Goal: Navigation & Orientation: Find specific page/section

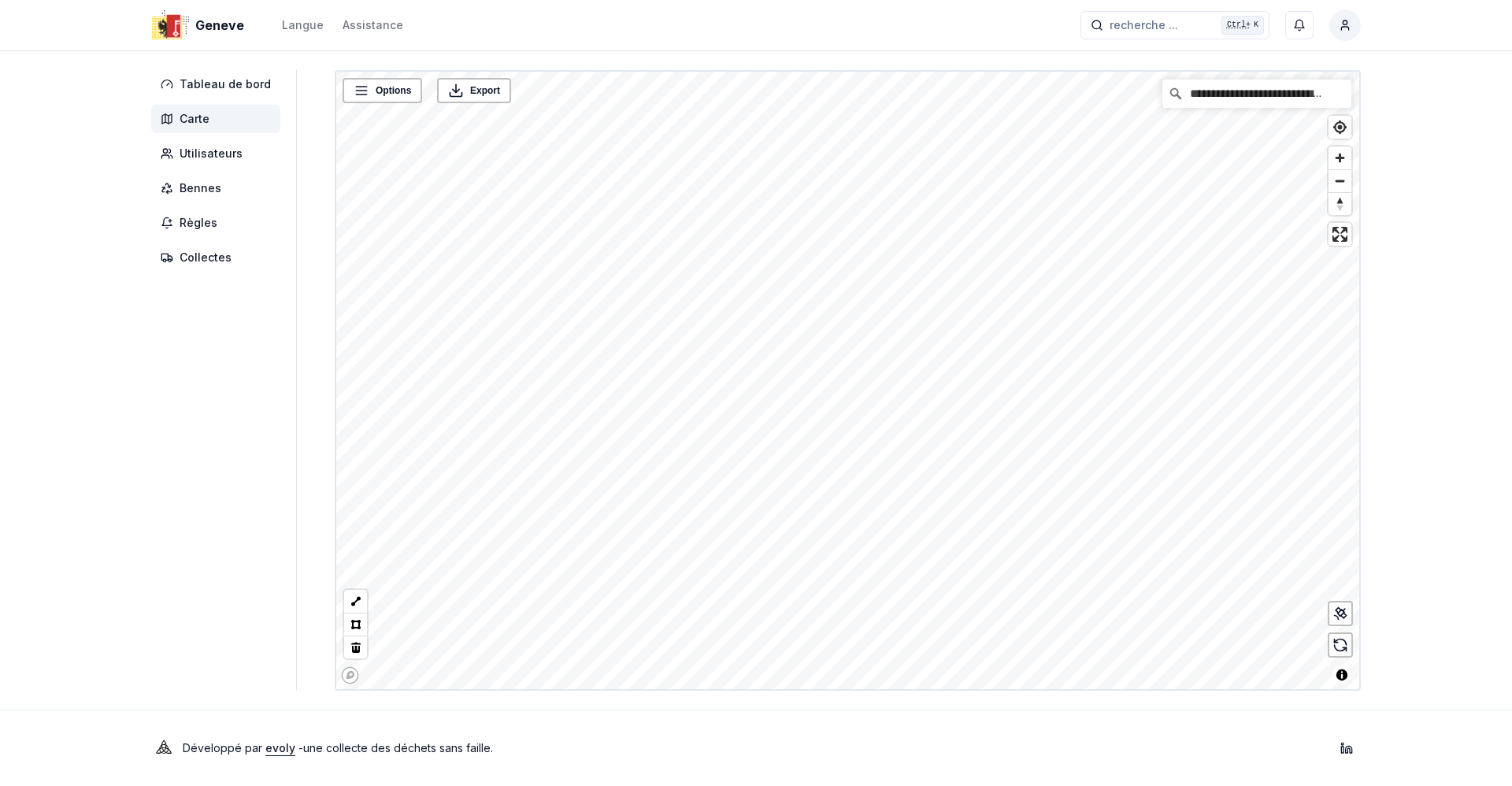
click at [1399, 341] on div "**********" at bounding box center [756, 393] width 1512 height 786
click at [212, 88] on span "Tableau de bord" at bounding box center [225, 84] width 92 height 15
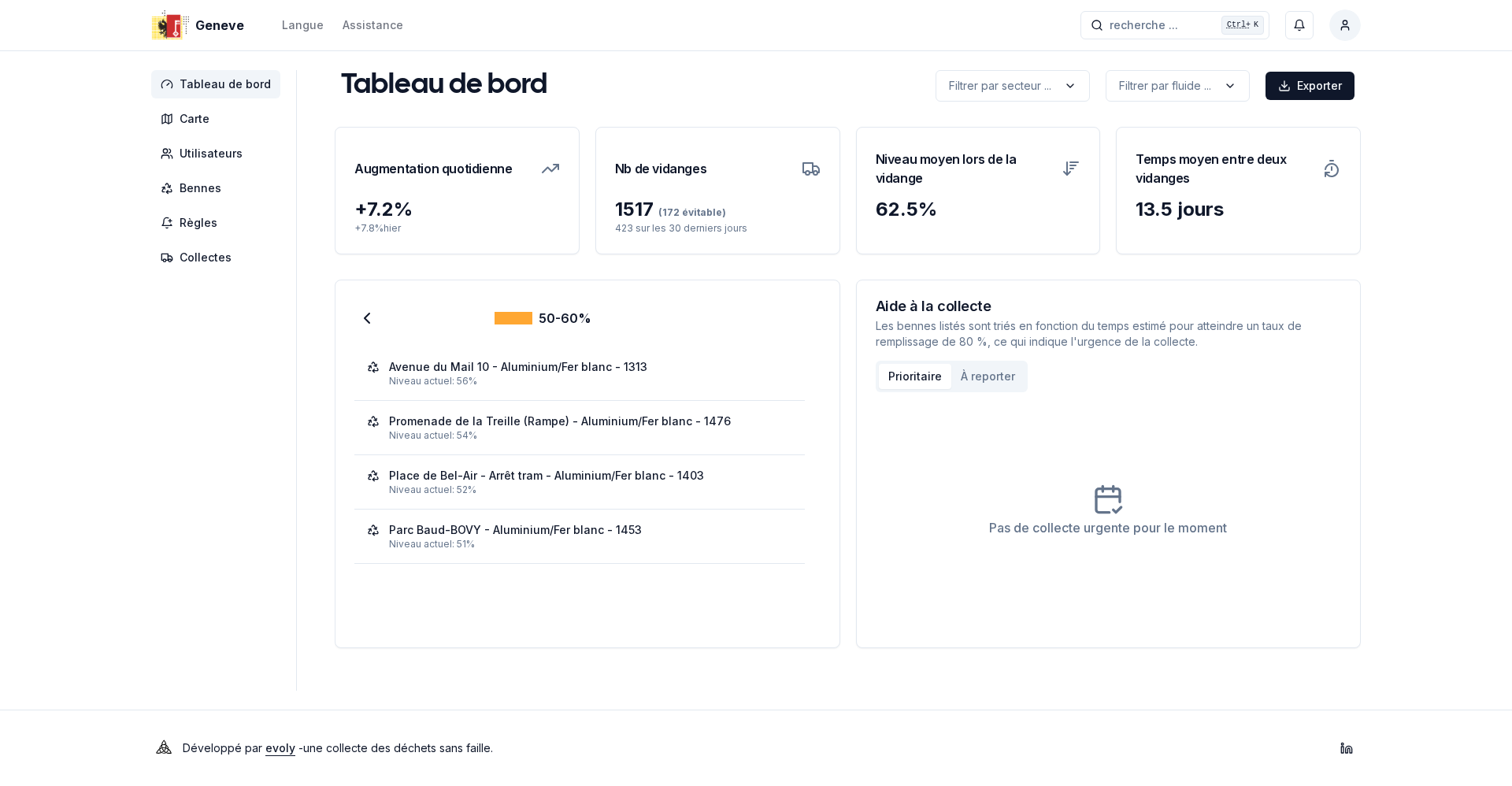
click at [168, 539] on aside "Tableau de bord Carte Utilisateurs Bennes Règles Collectes" at bounding box center [224, 380] width 146 height 621
click at [219, 85] on span "Tableau de bord" at bounding box center [225, 84] width 92 height 15
click at [205, 115] on span "Carte" at bounding box center [194, 118] width 30 height 15
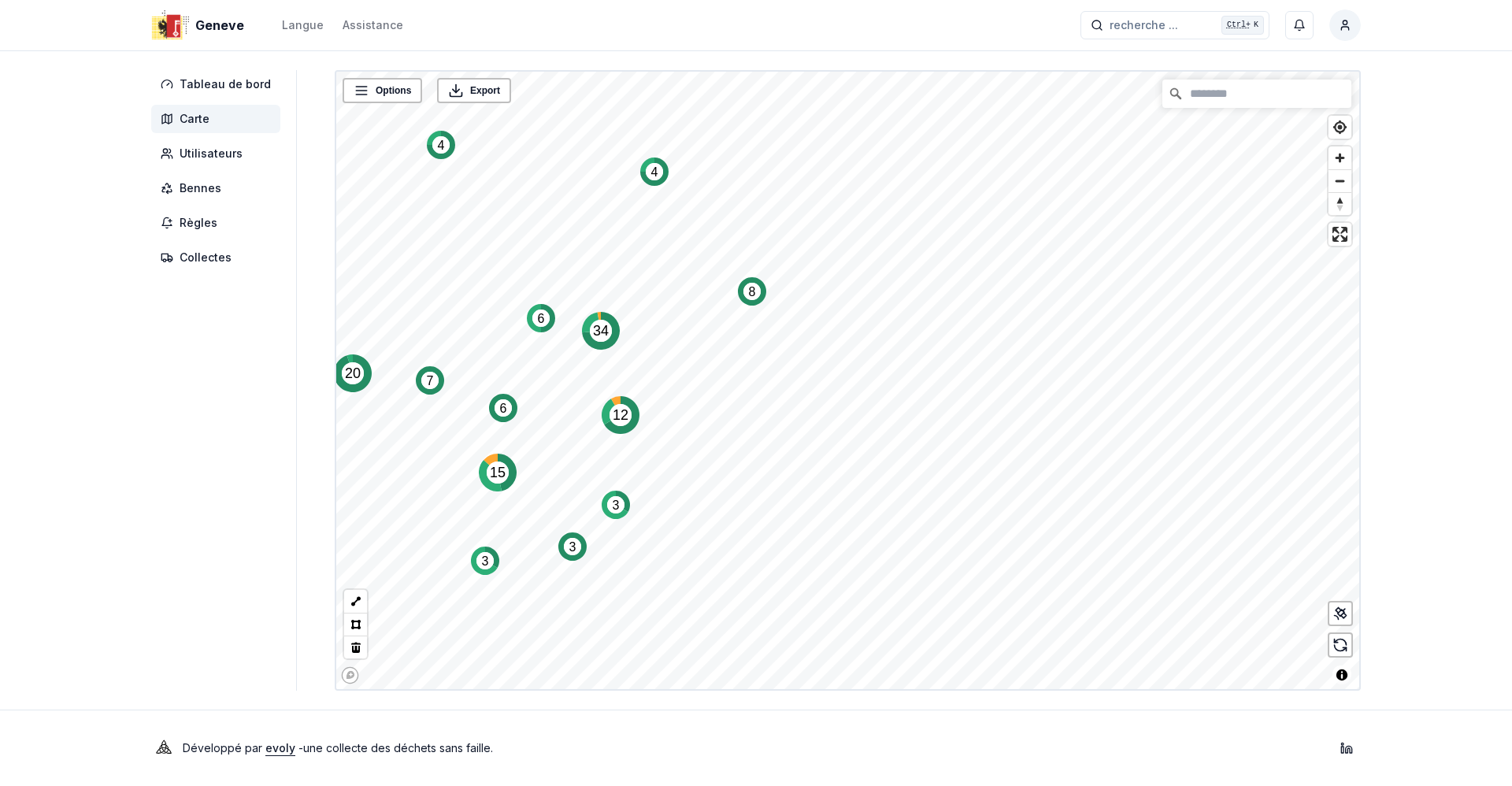
click at [241, 384] on aside "Tableau de bord Carte Utilisateurs Bennes Règles Collectes" at bounding box center [224, 380] width 146 height 621
